Goal: Information Seeking & Learning: Find specific fact

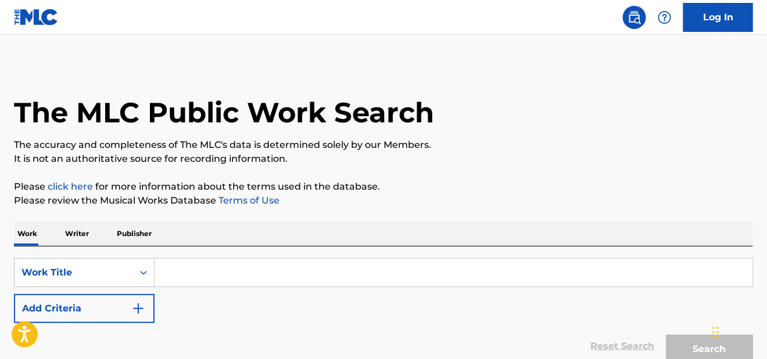
click at [175, 271] on input "Search Form" at bounding box center [453, 273] width 598 height 28
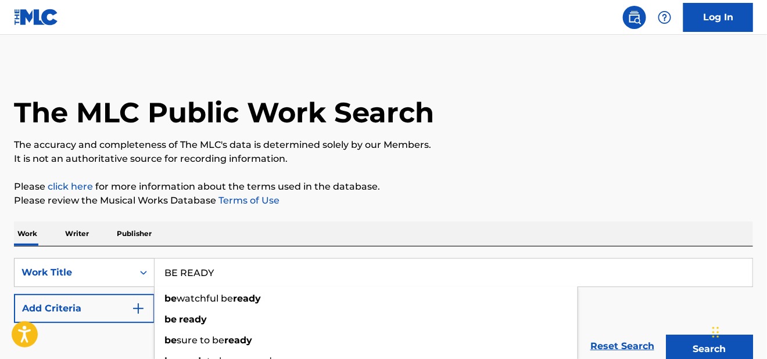
type input "BE READY"
click at [139, 307] on img "Search Form" at bounding box center [138, 309] width 14 height 14
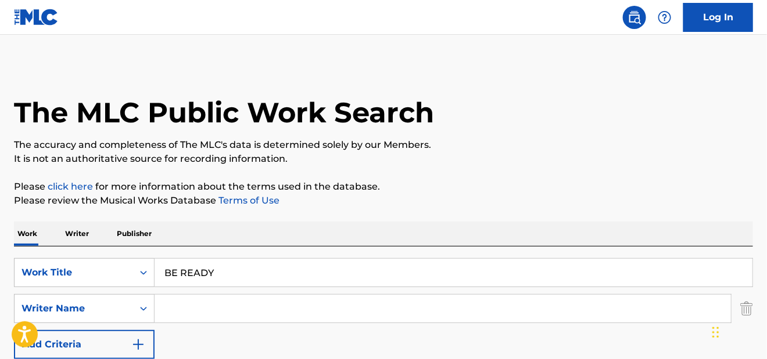
click at [171, 305] on input "Search Form" at bounding box center [442, 309] width 576 height 28
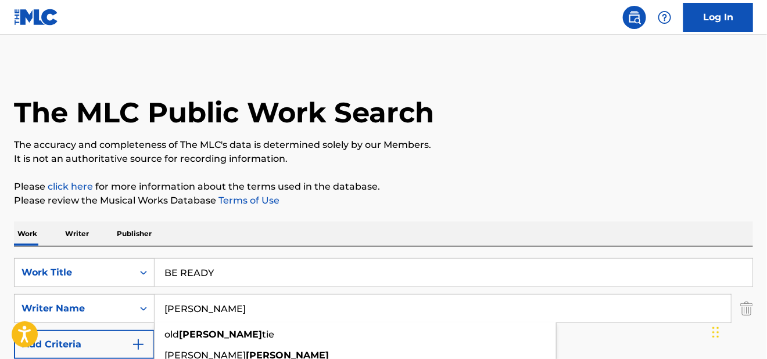
type input "[PERSON_NAME]"
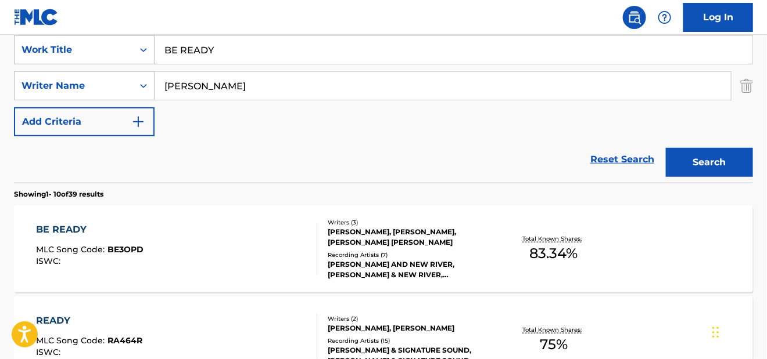
scroll to position [232, 0]
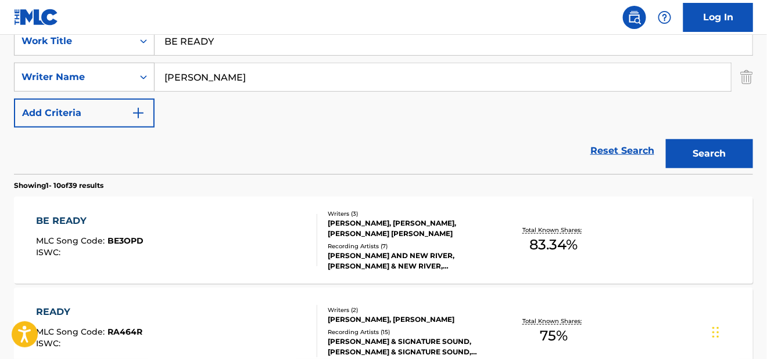
click at [70, 222] on div "BE READY" at bounding box center [89, 221] width 107 height 14
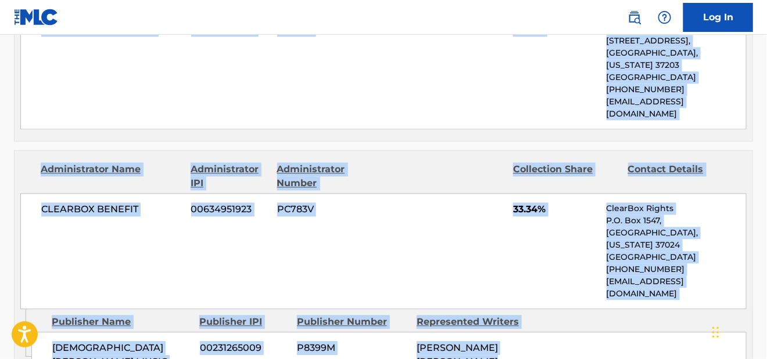
scroll to position [871, 0]
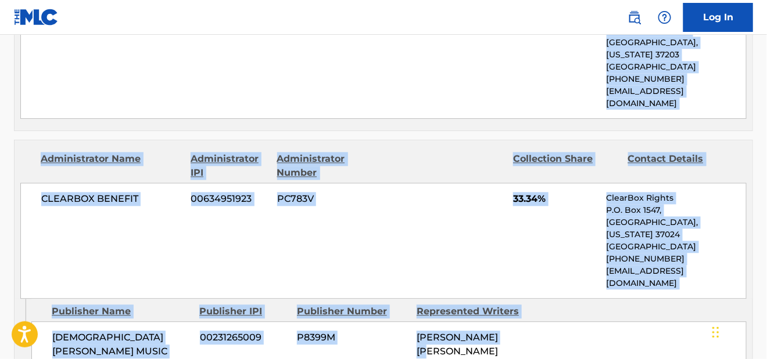
drag, startPoint x: 13, startPoint y: 105, endPoint x: 730, endPoint y: 251, distance: 732.1
copy div "BE READY Work Detail Member Work Identifier -- MLC Song Code BE3OPD ISWC -- Dur…"
click at [531, 183] on div "CLEARBOX BENEFIT 00634951923 PC783V 33.34% ClearBox Rights P.O. [GEOGRAPHIC_DAT…" at bounding box center [383, 241] width 726 height 116
